Goal: Information Seeking & Learning: Learn about a topic

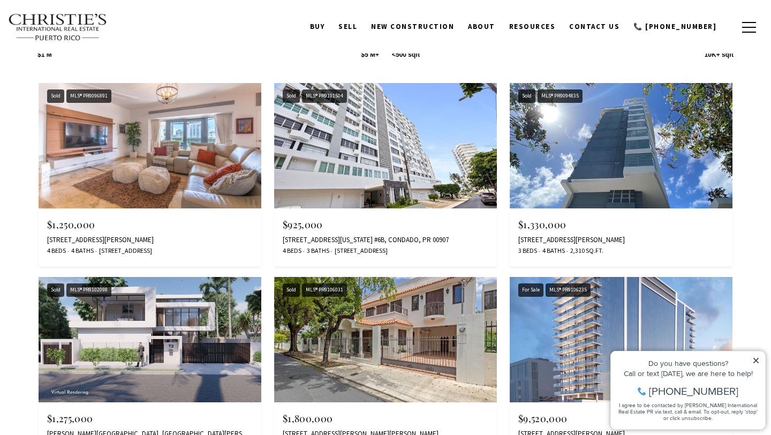
scroll to position [1639, 0]
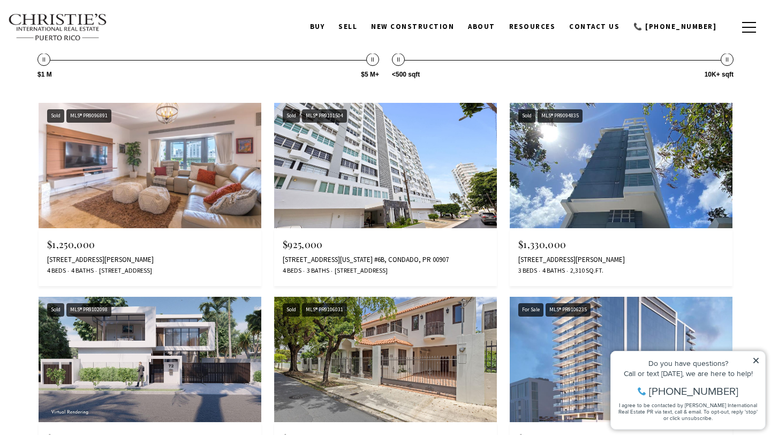
click at [563, 195] on img at bounding box center [621, 165] width 223 height 125
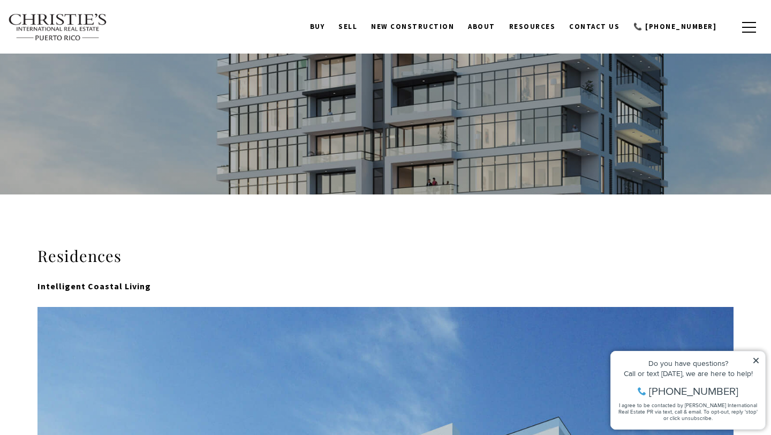
scroll to position [81, 0]
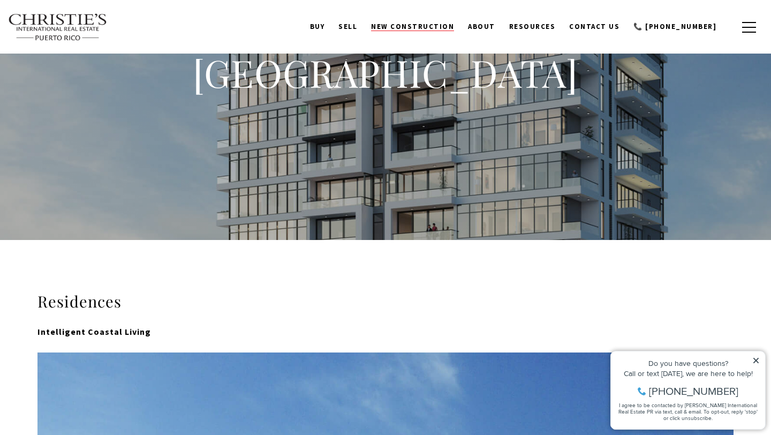
click at [411, 30] on span "New Construction" at bounding box center [412, 26] width 83 height 9
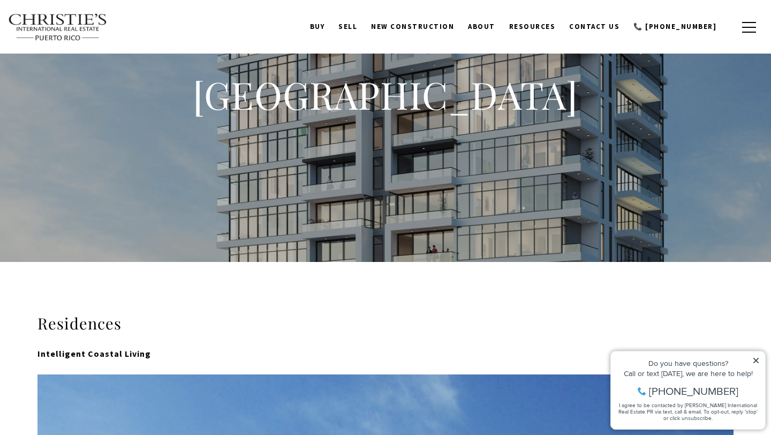
scroll to position [0, 0]
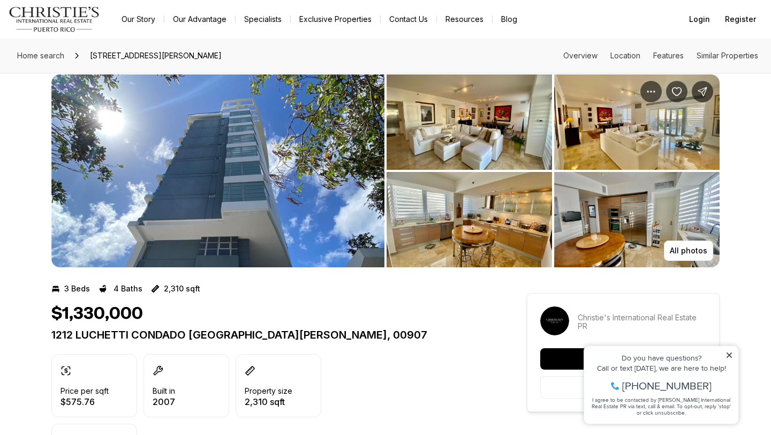
click at [295, 212] on img "View image gallery" at bounding box center [217, 170] width 333 height 193
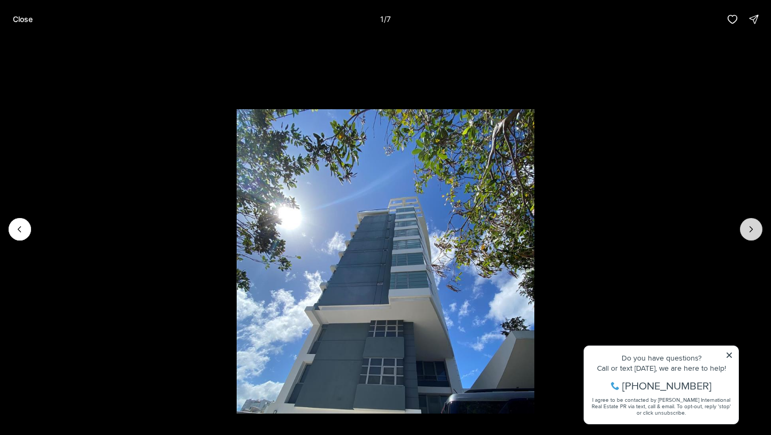
click at [749, 234] on button "Next slide" at bounding box center [751, 229] width 22 height 22
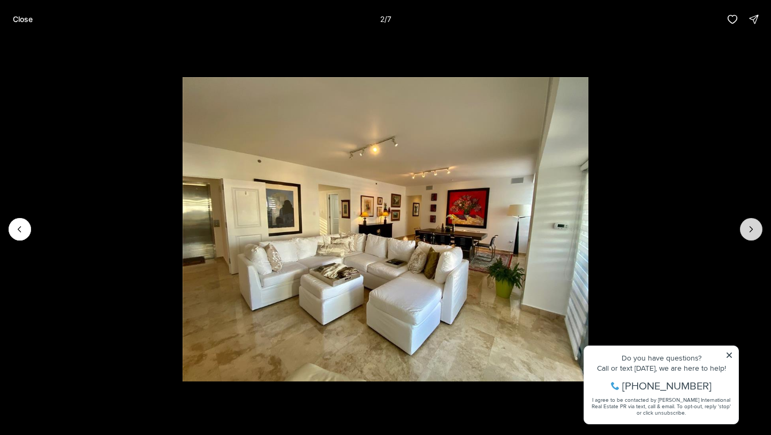
click at [751, 235] on button "Next slide" at bounding box center [751, 229] width 22 height 22
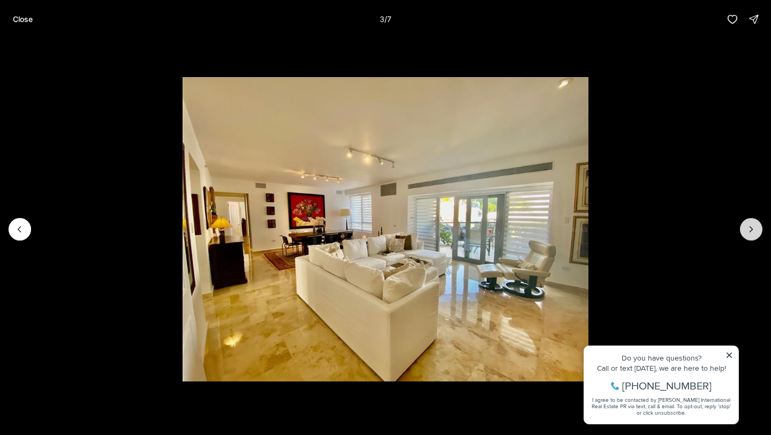
click at [752, 235] on button "Next slide" at bounding box center [751, 229] width 22 height 22
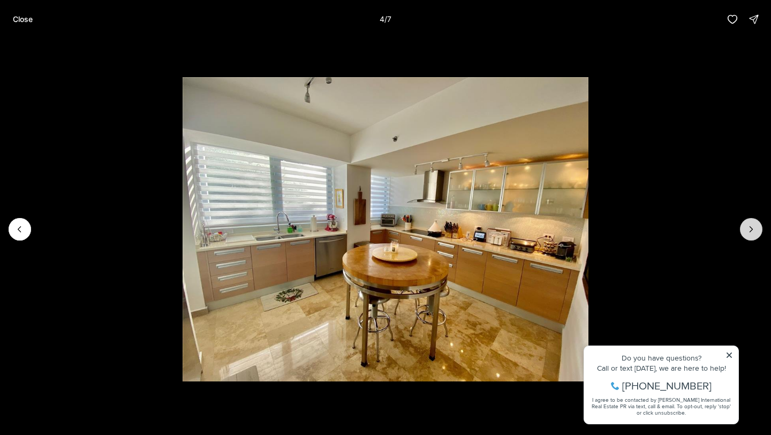
click at [752, 235] on button "Next slide" at bounding box center [751, 229] width 22 height 22
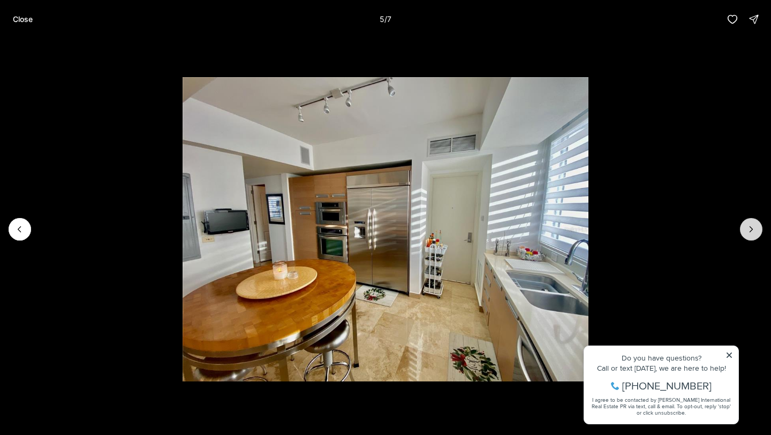
click at [754, 235] on button "Next slide" at bounding box center [751, 229] width 22 height 22
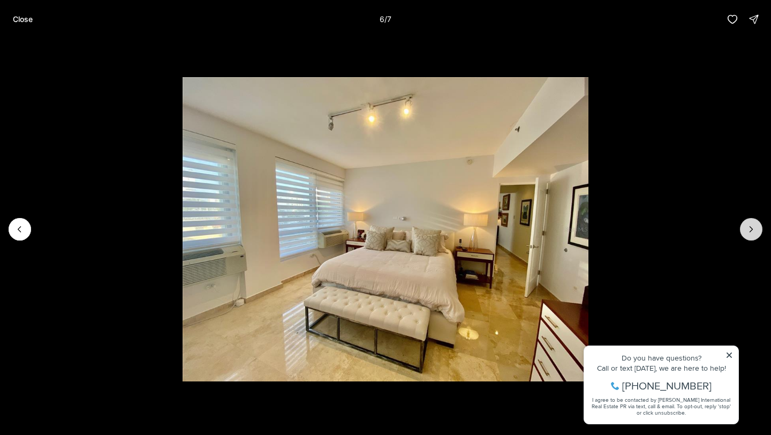
click at [755, 236] on button "Next slide" at bounding box center [751, 229] width 22 height 22
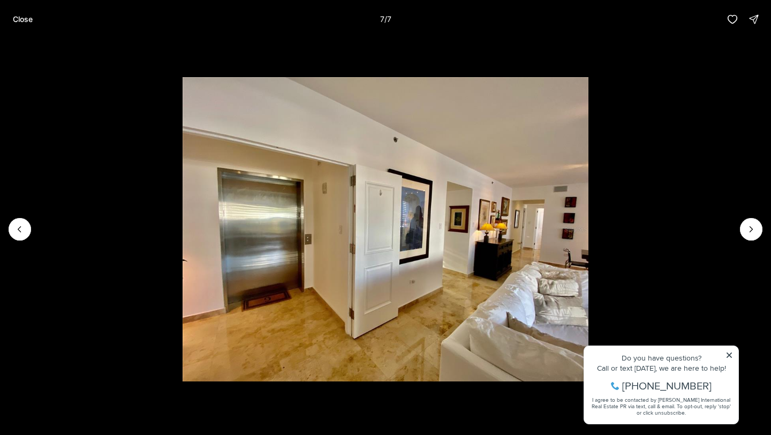
click at [756, 236] on div at bounding box center [751, 229] width 22 height 22
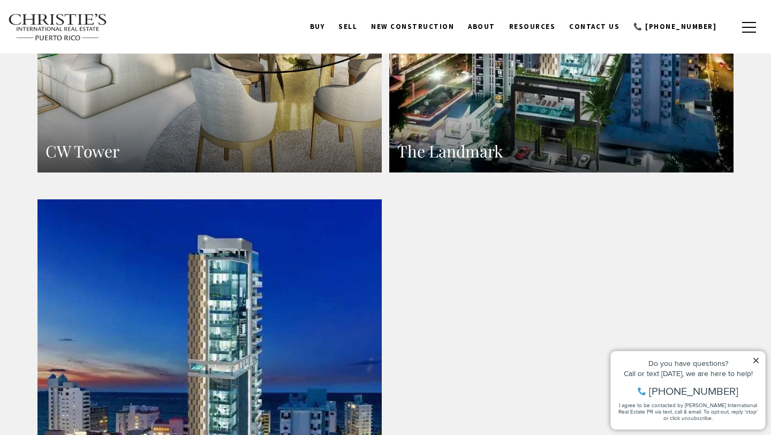
scroll to position [1352, 0]
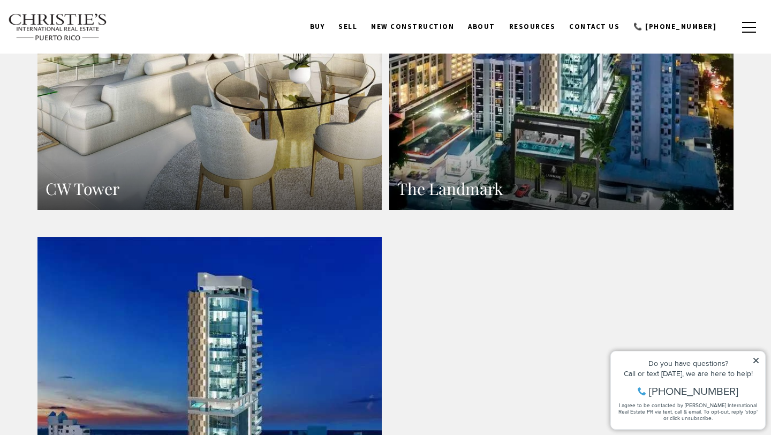
click at [530, 173] on link "The Landmark" at bounding box center [561, 0] width 344 height 420
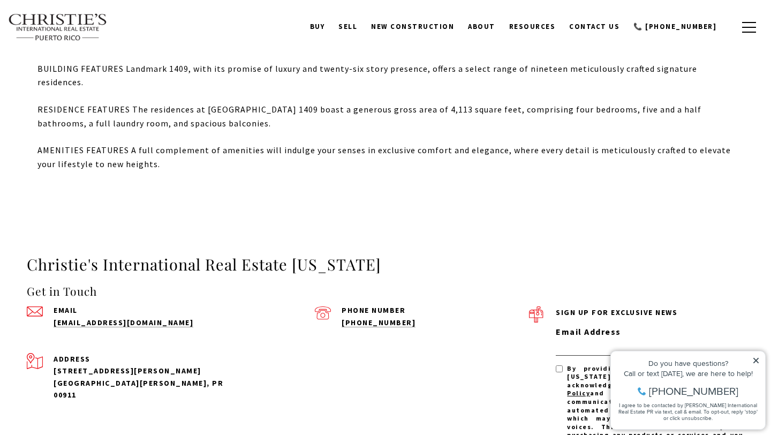
scroll to position [105, 0]
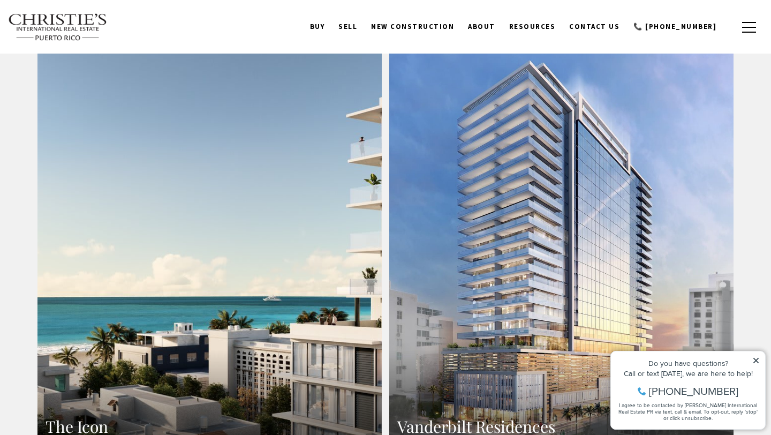
scroll to position [510, 0]
